Goal: Information Seeking & Learning: Find specific fact

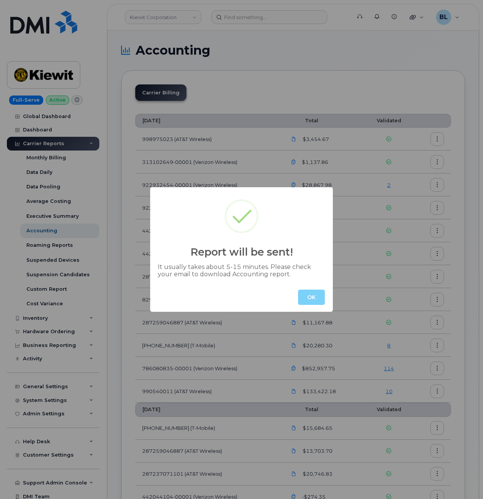
click at [306, 296] on button "OK" at bounding box center [311, 297] width 27 height 15
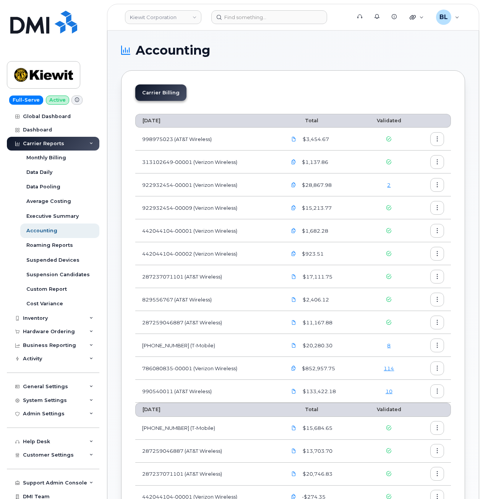
click at [392, 370] on link "114" at bounding box center [389, 369] width 10 height 6
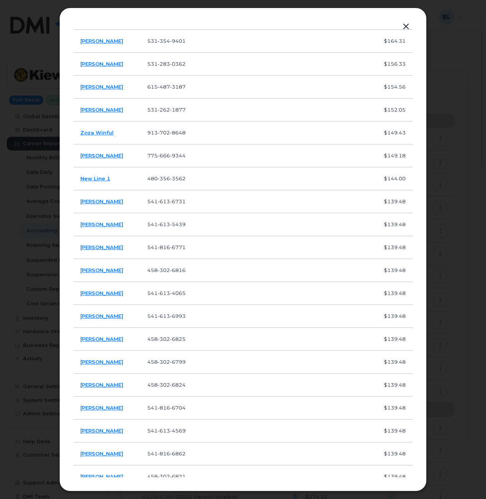
scroll to position [391, 0]
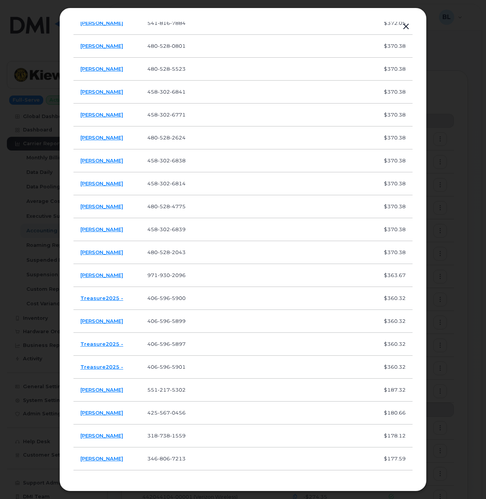
click at [403, 26] on button "button" at bounding box center [405, 26] width 11 height 11
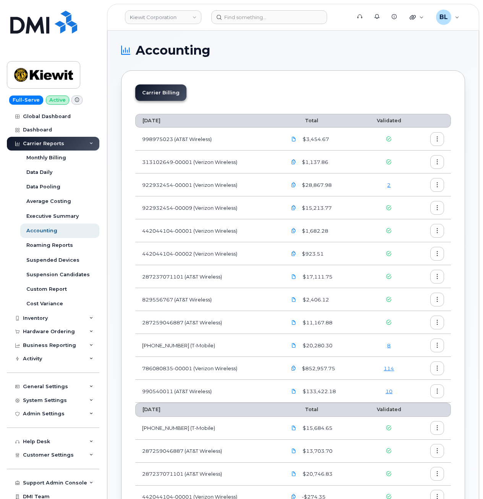
click at [390, 367] on link "114" at bounding box center [389, 369] width 10 height 6
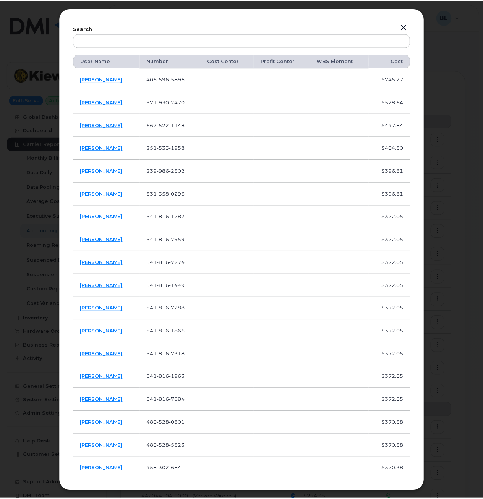
scroll to position [0, 0]
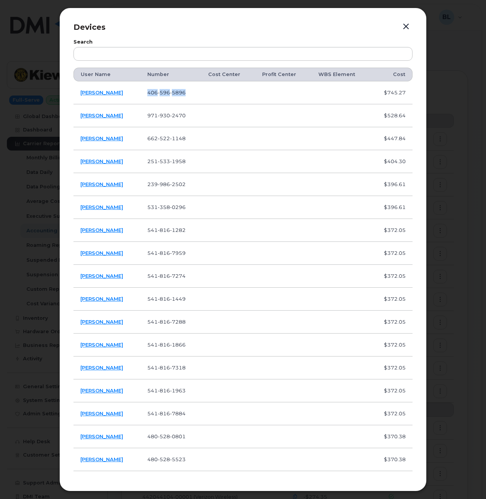
drag, startPoint x: 153, startPoint y: 90, endPoint x: 201, endPoint y: 98, distance: 48.8
click at [201, 98] on td "406 596 5896" at bounding box center [170, 92] width 61 height 23
copy span "406 596 5896"
click at [450, 99] on div at bounding box center [243, 249] width 486 height 499
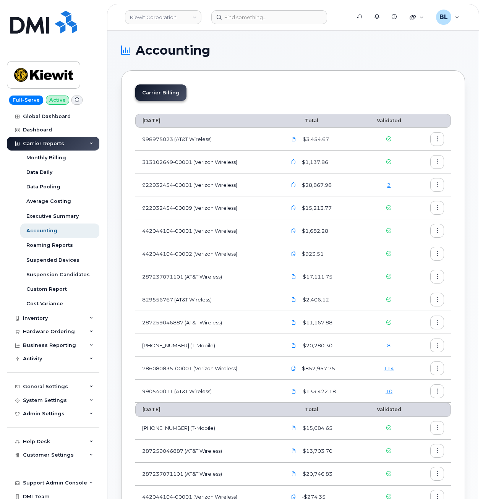
click at [294, 24] on header "Kiewit Corporation Support Alerts Knowledge Base Quicklinks Suspend / Cancel De…" at bounding box center [293, 17] width 372 height 27
click at [296, 19] on input at bounding box center [269, 17] width 116 height 14
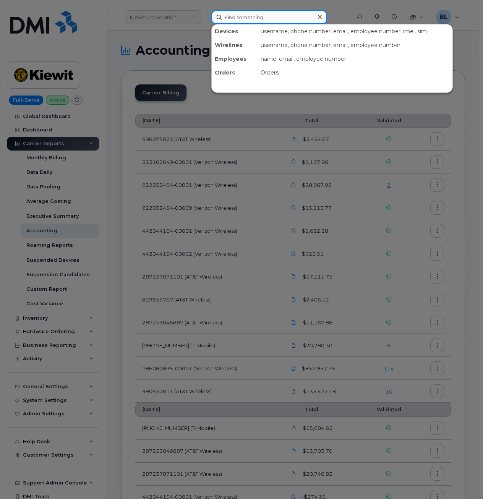
paste input "4065965896"
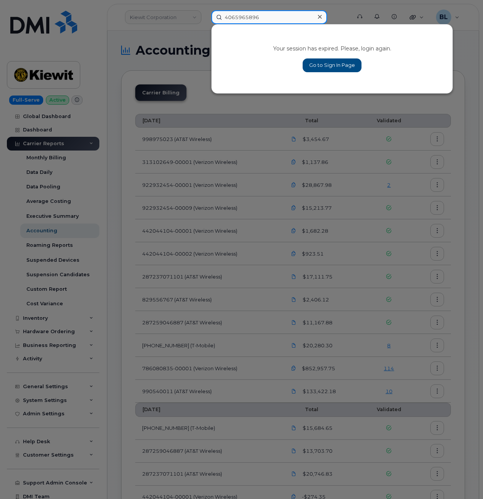
type input "4065965896"
click at [351, 190] on div at bounding box center [241, 249] width 483 height 499
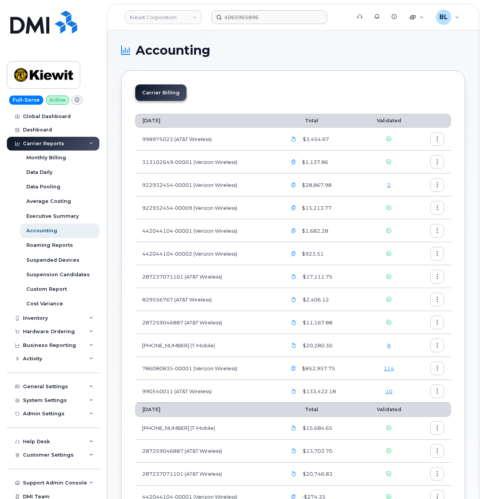
click at [375, 373] on td "114" at bounding box center [389, 368] width 51 height 23
click at [152, 412] on th "July 2025" at bounding box center [207, 410] width 145 height 14
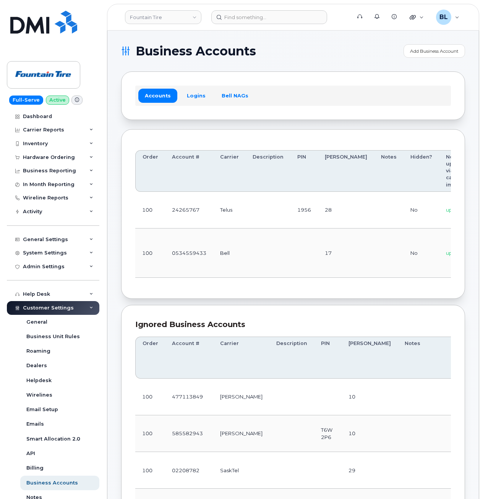
drag, startPoint x: 179, startPoint y: 236, endPoint x: 175, endPoint y: 241, distance: 6.2
click at [179, 236] on td "0534559433" at bounding box center [189, 253] width 48 height 49
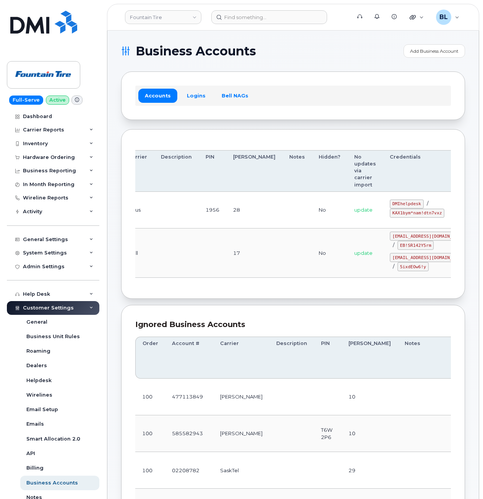
drag, startPoint x: 306, startPoint y: 229, endPoint x: 390, endPoint y: 228, distance: 84.5
drag, startPoint x: 354, startPoint y: 202, endPoint x: 379, endPoint y: 205, distance: 25.4
click at [390, 205] on code "DMIhelpdesk" at bounding box center [407, 204] width 34 height 9
copy code "DMIhelpdesk"
drag, startPoint x: 307, startPoint y: 223, endPoint x: 340, endPoint y: 218, distance: 33.5
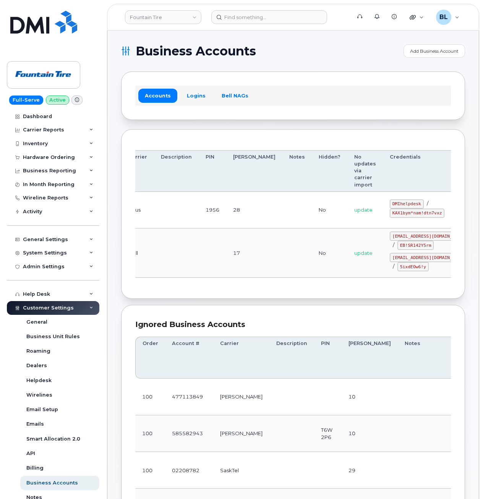
click at [312, 223] on td "No" at bounding box center [330, 210] width 36 height 37
drag, startPoint x: 352, startPoint y: 211, endPoint x: 401, endPoint y: 217, distance: 48.9
click at [401, 217] on code "KAX1bym*nam!dtn7vxz" at bounding box center [417, 213] width 55 height 9
copy code "KAX1bym*nam!dtn7vxz"
drag, startPoint x: 275, startPoint y: 221, endPoint x: 274, endPoint y: 217, distance: 4.4
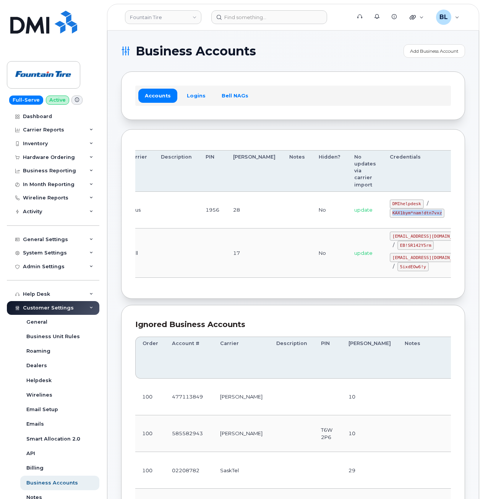
click at [312, 221] on td "No" at bounding box center [330, 210] width 36 height 37
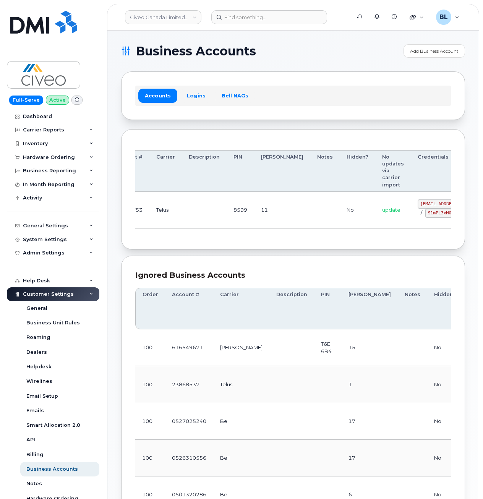
drag, startPoint x: 324, startPoint y: 191, endPoint x: 532, endPoint y: 205, distance: 208.5
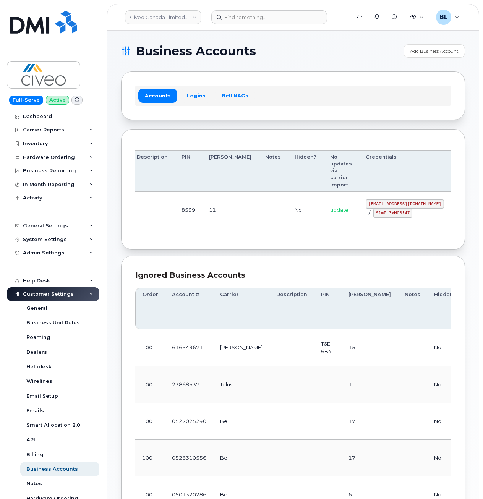
click at [195, 215] on td "8599" at bounding box center [189, 210] width 28 height 37
drag, startPoint x: 201, startPoint y: 209, endPoint x: 310, endPoint y: 207, distance: 108.6
drag, startPoint x: 330, startPoint y: 202, endPoint x: 398, endPoint y: 203, distance: 68.8
click at [398, 203] on code "[EMAIL_ADDRESS][DOMAIN_NAME]" at bounding box center [405, 204] width 78 height 9
copy code "[EMAIL_ADDRESS][DOMAIN_NAME]"
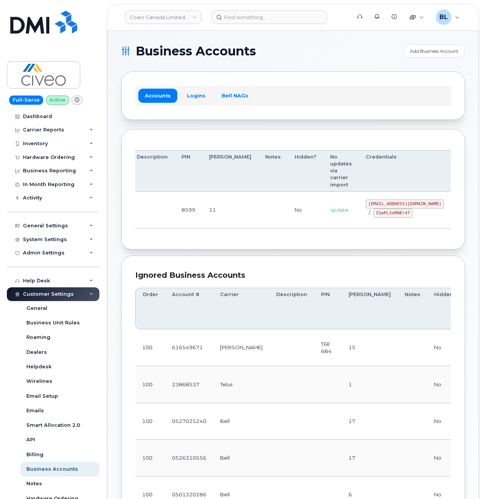
drag, startPoint x: 306, startPoint y: 206, endPoint x: 339, endPoint y: 212, distance: 33.3
click at [324, 206] on td "update" at bounding box center [342, 210] width 36 height 37
drag, startPoint x: 335, startPoint y: 214, endPoint x: 372, endPoint y: 216, distance: 37.2
click at [372, 216] on div "[EMAIL_ADDRESS][DOMAIN_NAME] / S1mPL3xMOB!47" at bounding box center [405, 209] width 78 height 18
copy code "S1mPL3xMOB!47"
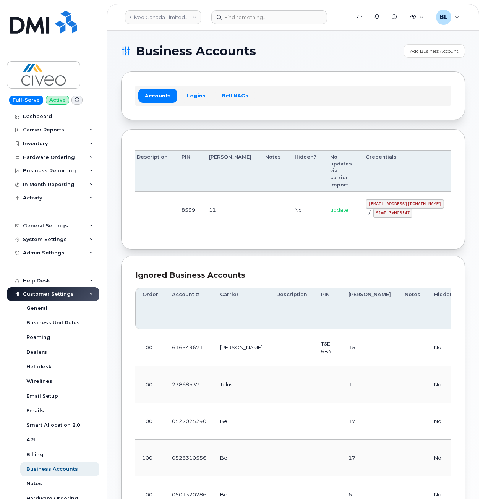
click at [270, 82] on div "Accounts Logins Bell NAGs" at bounding box center [293, 96] width 344 height 48
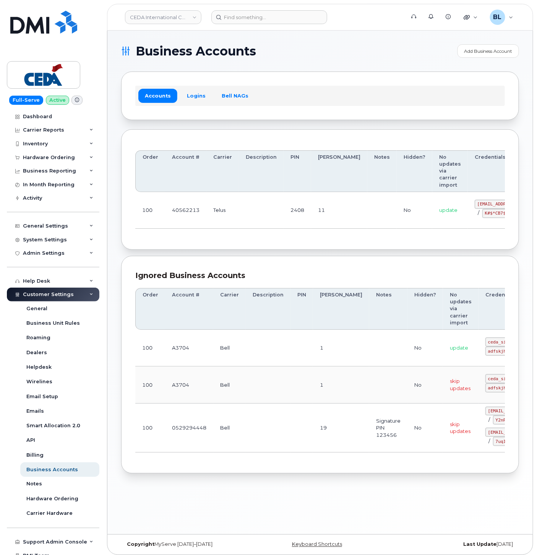
drag, startPoint x: 322, startPoint y: 210, endPoint x: 451, endPoint y: 210, distance: 129.6
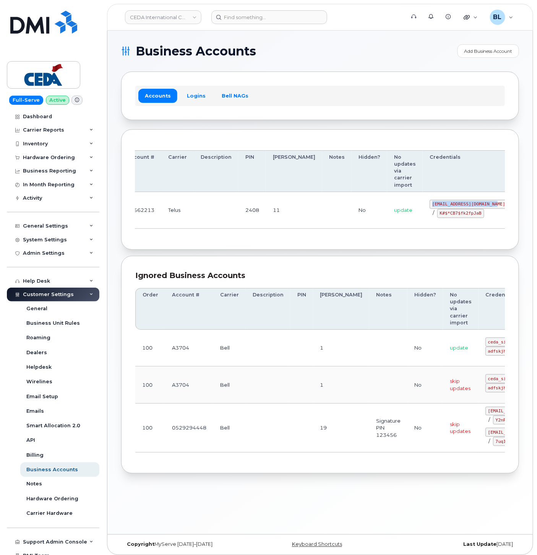
drag, startPoint x: 434, startPoint y: 204, endPoint x: 452, endPoint y: 205, distance: 18.4
click at [452, 205] on td "simplex_SRV@cedagroup.com / K#$*CB7$fk2fpJaB" at bounding box center [469, 210] width 92 height 37
copy code "simplex_SRV@cedagroup.com"
drag, startPoint x: 399, startPoint y: 214, endPoint x: 444, endPoint y: 216, distance: 45.5
click at [444, 216] on div "simplex_SRV@cedagroup.com / K#$*CB7$fk2fpJaB" at bounding box center [469, 209] width 78 height 18
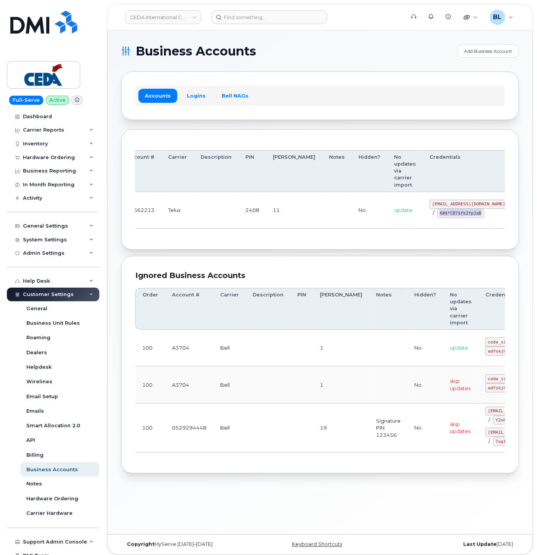
copy code "K#$*CB7$fk2fpJaB"
drag, startPoint x: 306, startPoint y: 243, endPoint x: 312, endPoint y: 244, distance: 6.2
click at [306, 243] on div "Order Account # Carrier Description PIN Bill Day Notes Hidden? No updates via c…" at bounding box center [320, 189] width 398 height 121
